Goal: Information Seeking & Learning: Learn about a topic

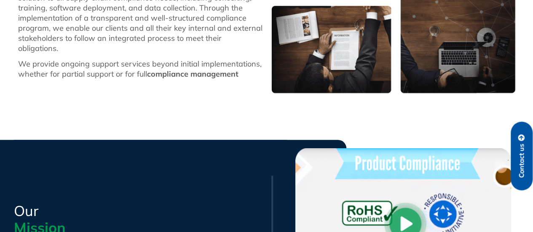
scroll to position [126, 0]
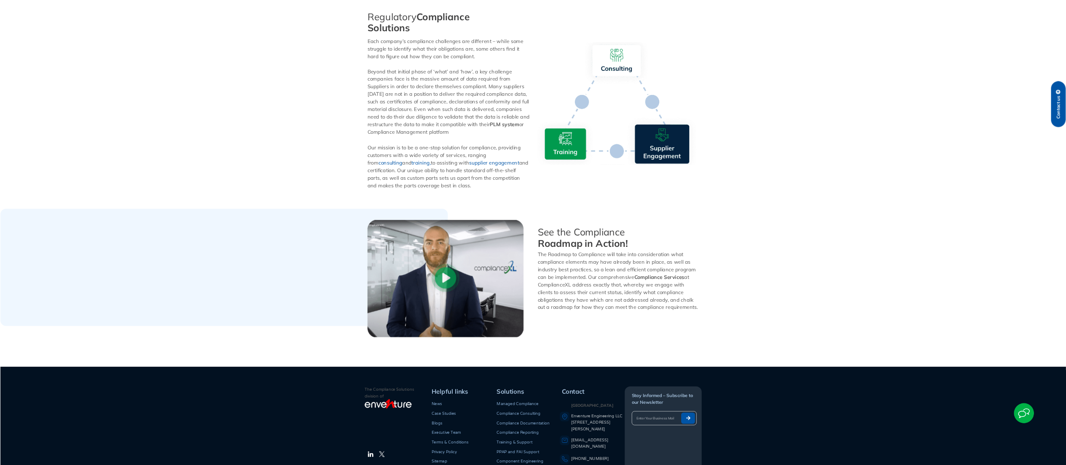
scroll to position [482, 0]
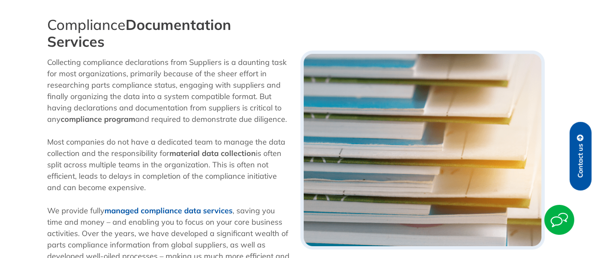
scroll to position [548, 0]
